Goal: Transaction & Acquisition: Subscribe to service/newsletter

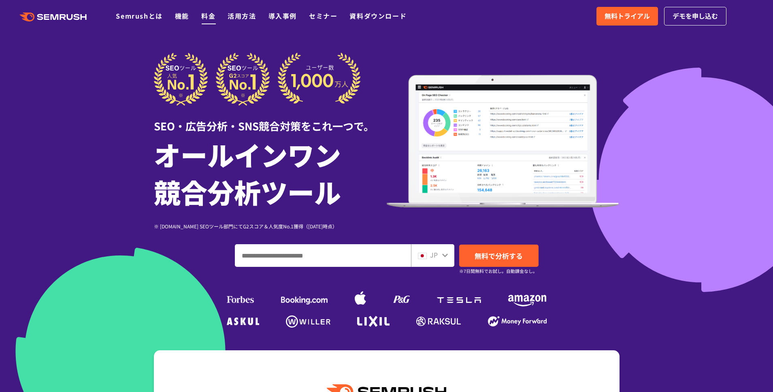
click at [213, 16] on link "料金" at bounding box center [208, 16] width 14 height 10
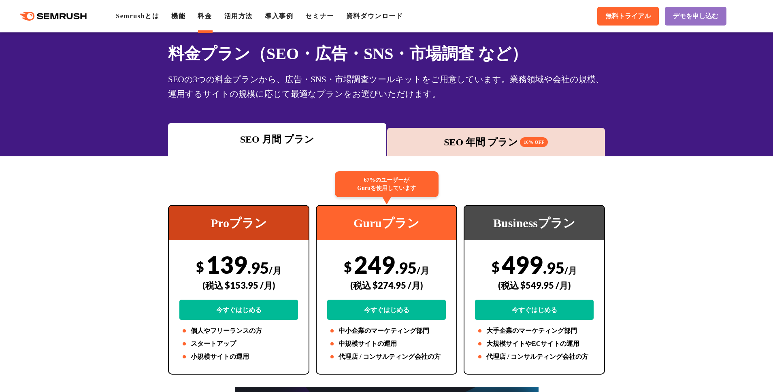
scroll to position [71, 0]
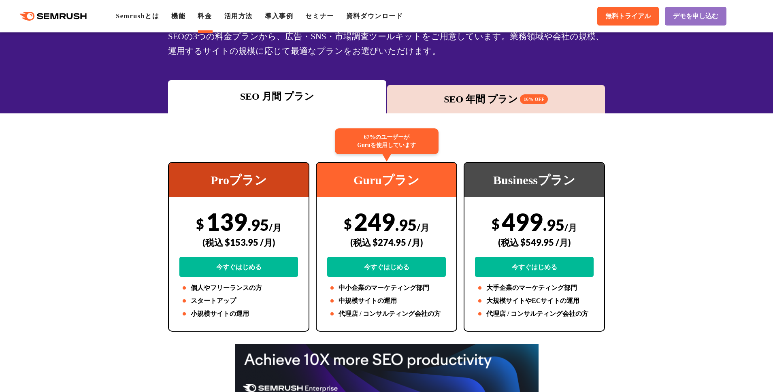
click at [459, 109] on div "SEO 年間 プラン 16% OFF" at bounding box center [496, 99] width 218 height 28
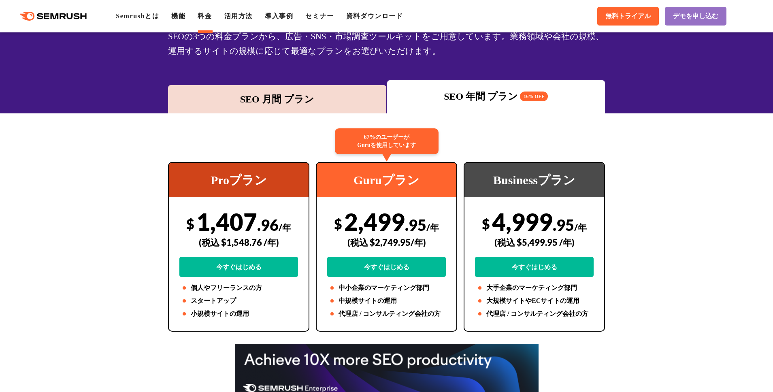
click at [268, 99] on div "SEO 月間 プラン" at bounding box center [277, 99] width 210 height 15
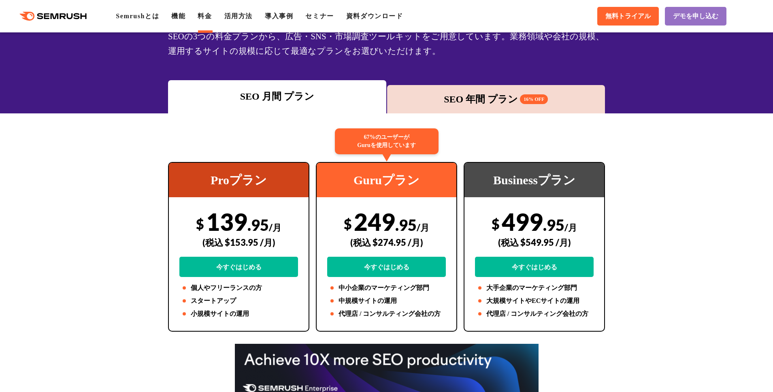
click at [444, 98] on div "SEO 年間 プラン 16% OFF" at bounding box center [496, 99] width 210 height 15
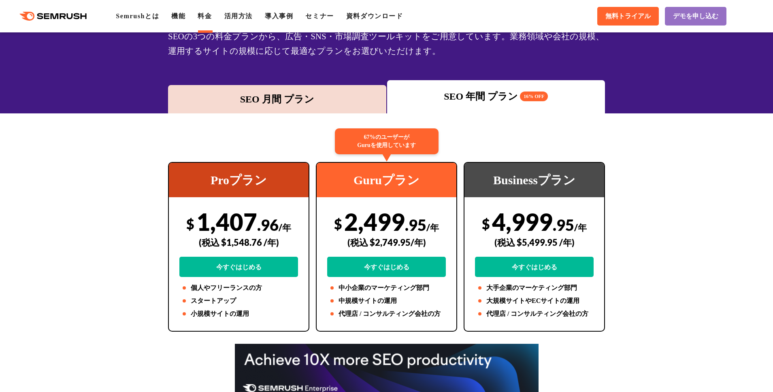
click at [307, 96] on div "SEO 月間 プラン" at bounding box center [277, 99] width 210 height 15
